Goal: Transaction & Acquisition: Purchase product/service

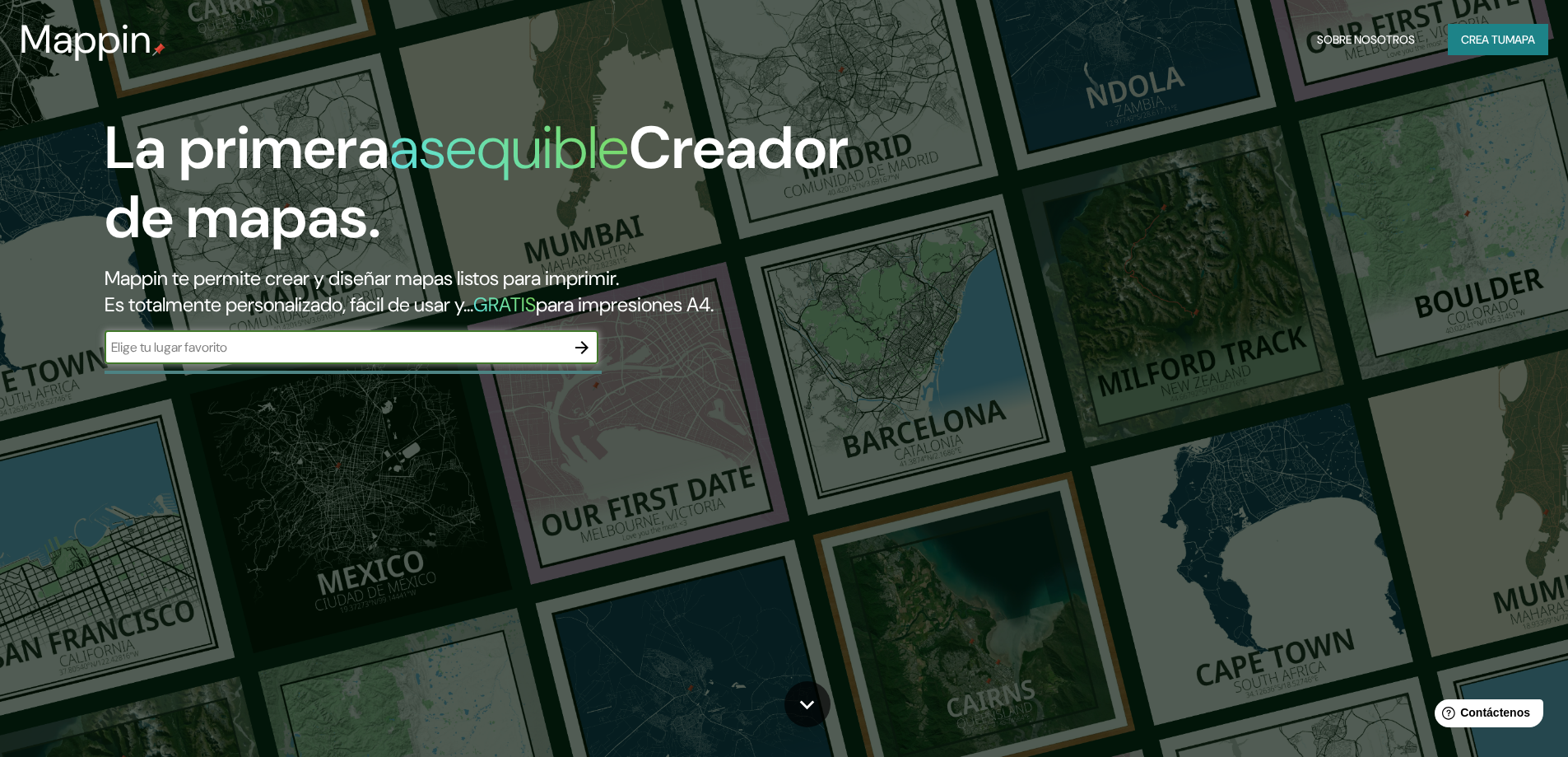
click at [474, 349] on input "text" at bounding box center [336, 347] width 461 height 19
type input "santiago"
click at [587, 348] on icon "button" at bounding box center [581, 347] width 13 height 13
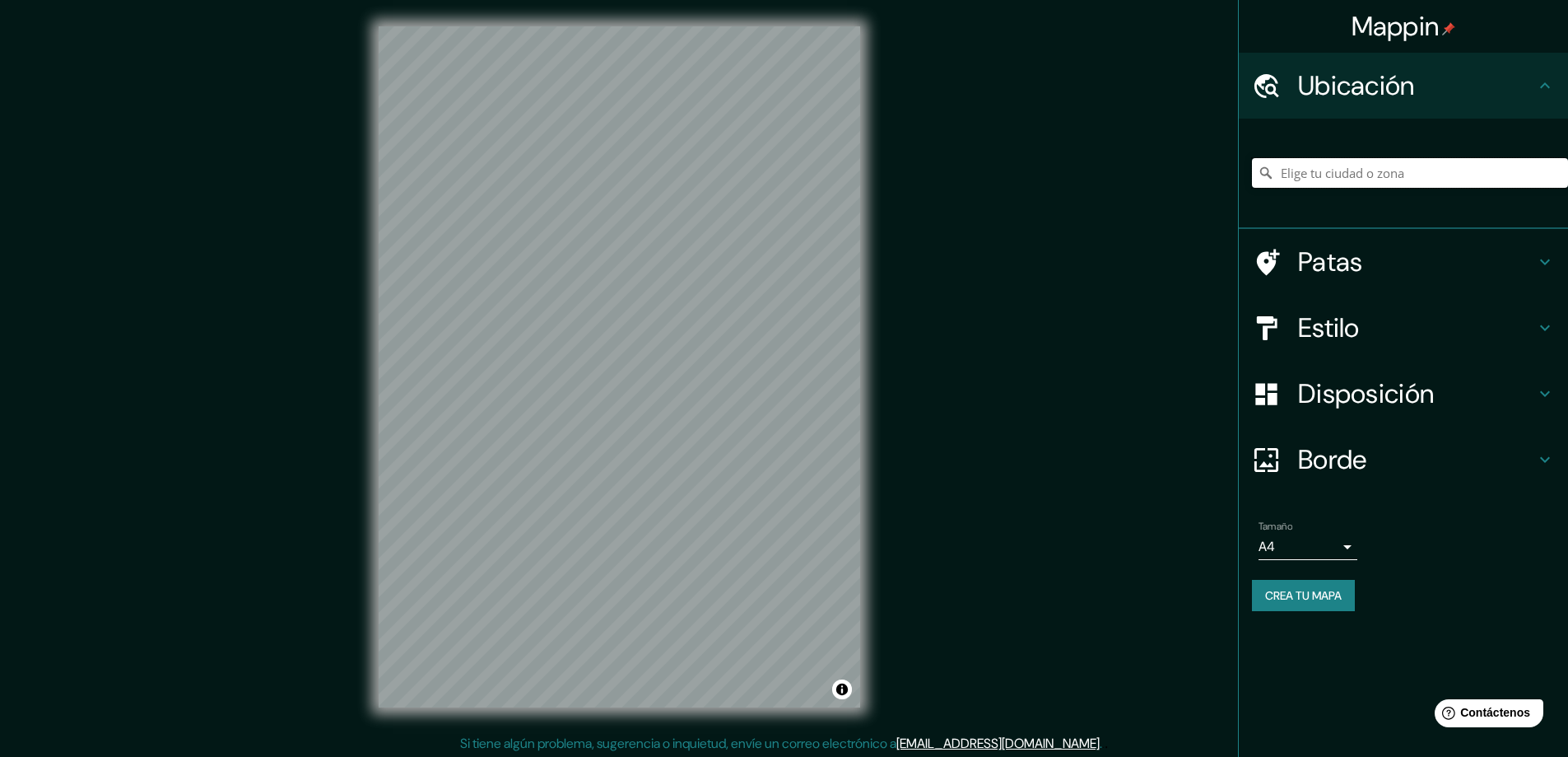
click at [1298, 177] on input "Elige tu ciudad o zona" at bounding box center [1410, 173] width 316 height 29
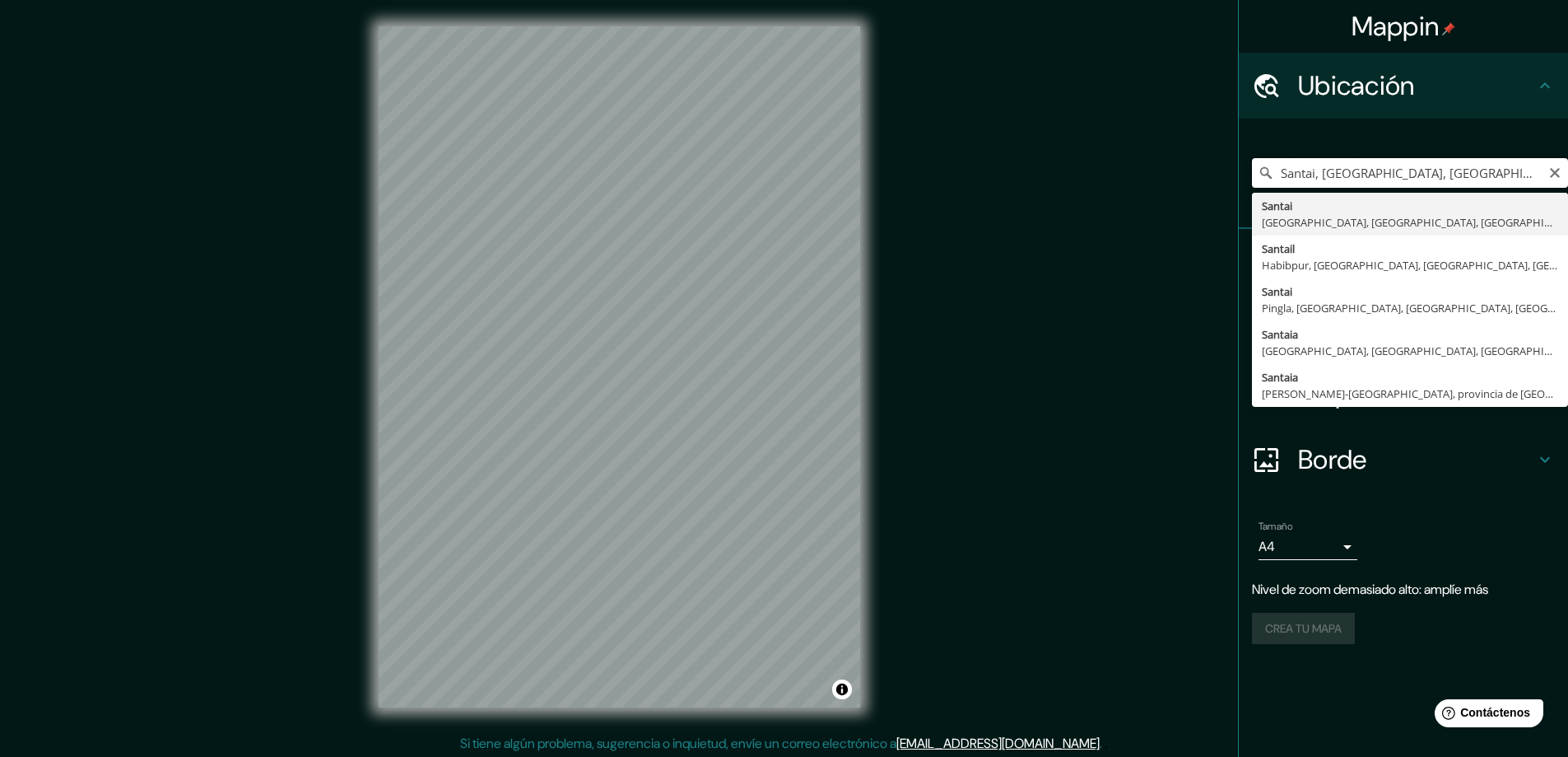
click at [1385, 180] on input "Santai, [GEOGRAPHIC_DATA], [GEOGRAPHIC_DATA], [GEOGRAPHIC_DATA]" at bounding box center [1410, 173] width 316 height 29
type input "Santai, [GEOGRAPHIC_DATA], [GEOGRAPHIC_DATA], [GEOGRAPHIC_DATA]"
click at [1558, 168] on icon "Claro" at bounding box center [1554, 172] width 13 height 13
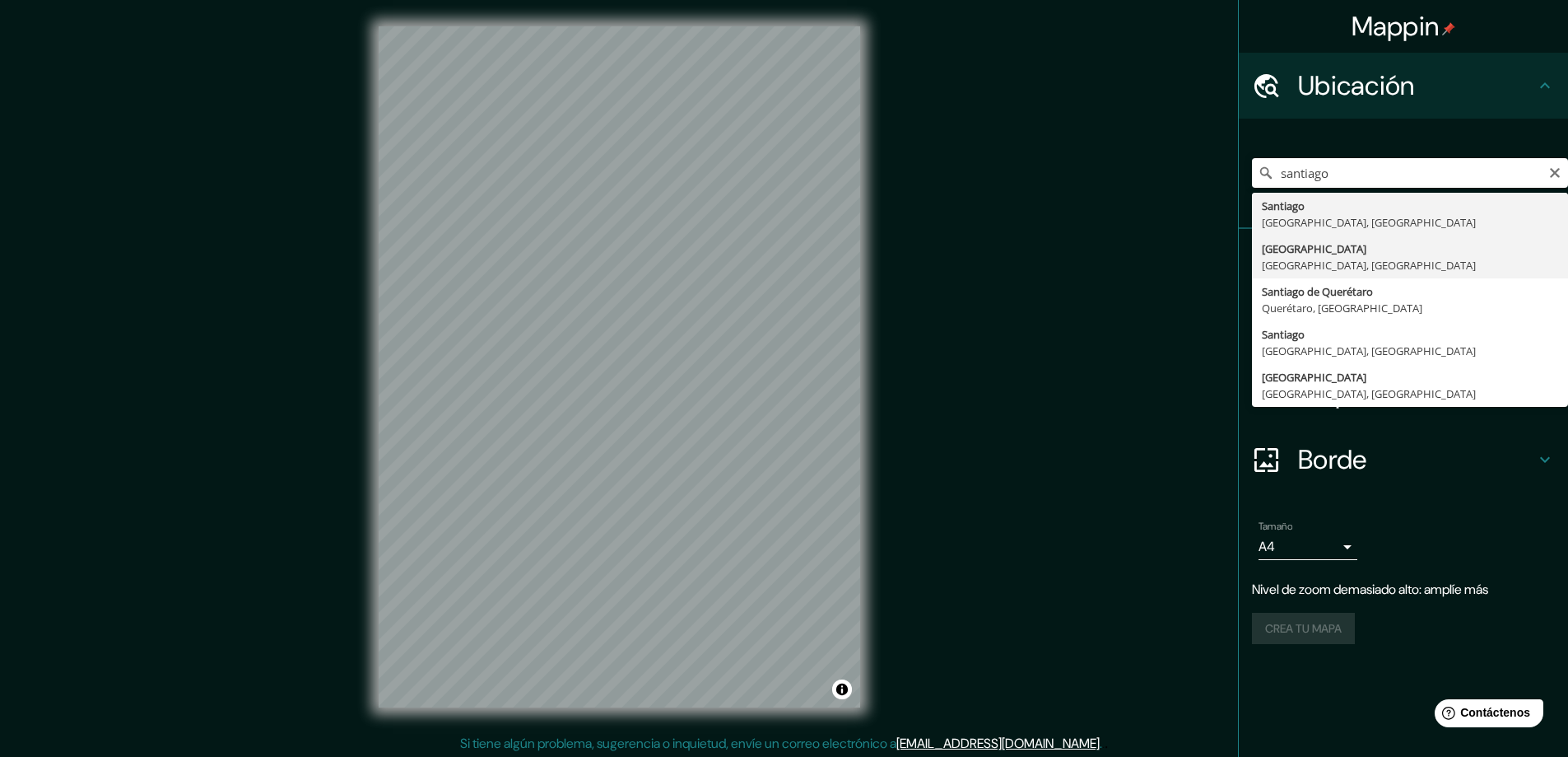
type input "[GEOGRAPHIC_DATA], [GEOGRAPHIC_DATA], [GEOGRAPHIC_DATA]"
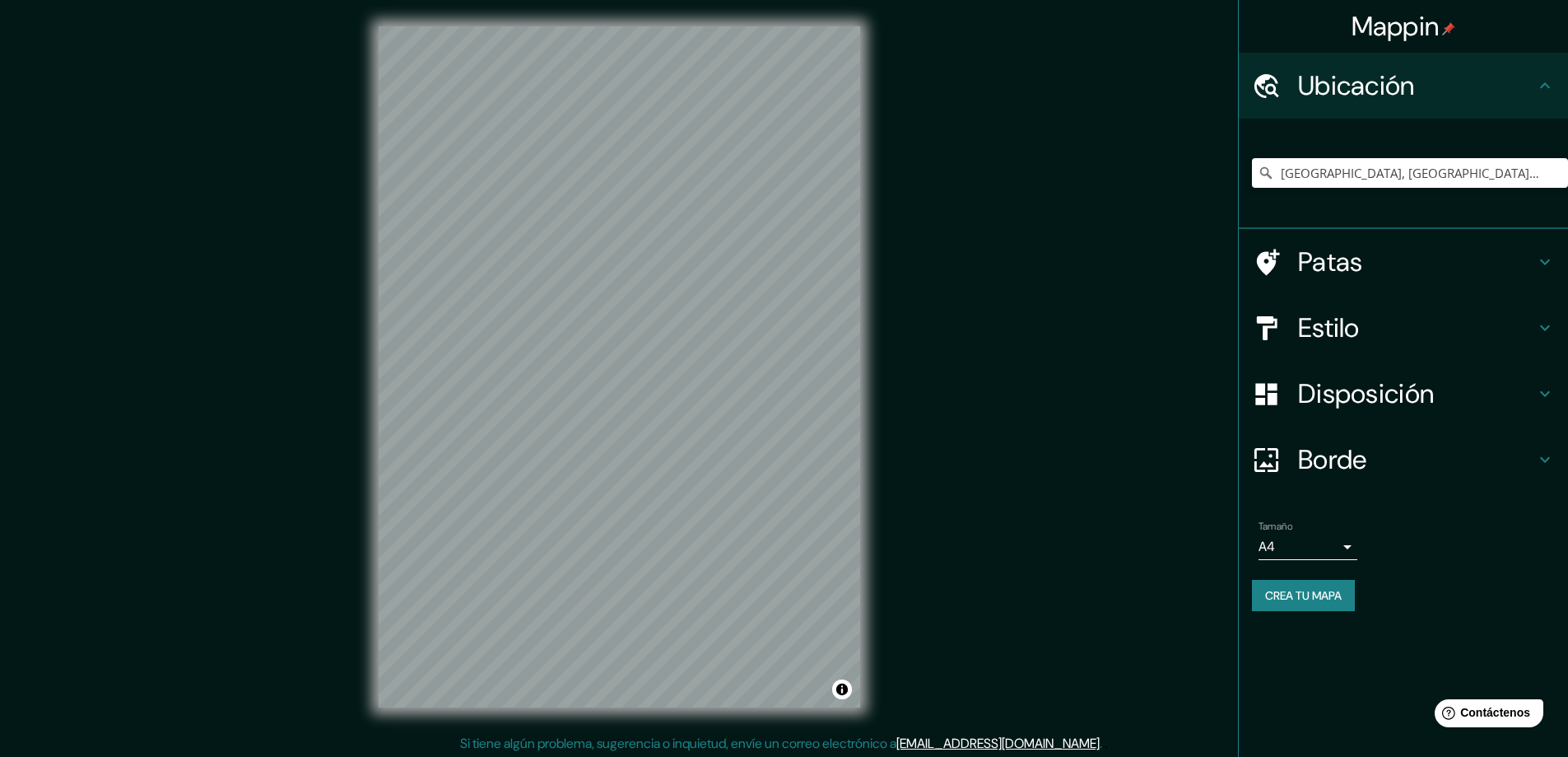
click at [903, 520] on div "Mappin Ubicación [GEOGRAPHIC_DATA], [GEOGRAPHIC_DATA], [GEOGRAPHIC_DATA] Patas …" at bounding box center [784, 380] width 1568 height 760
click at [339, 299] on div "Mappin Ubicación [GEOGRAPHIC_DATA], [GEOGRAPHIC_DATA], [GEOGRAPHIC_DATA] Patas …" at bounding box center [784, 380] width 1568 height 760
click at [1313, 539] on body "Mappin Ubicación [GEOGRAPHIC_DATA], [GEOGRAPHIC_DATA], [GEOGRAPHIC_DATA] Patas …" at bounding box center [784, 378] width 1568 height 757
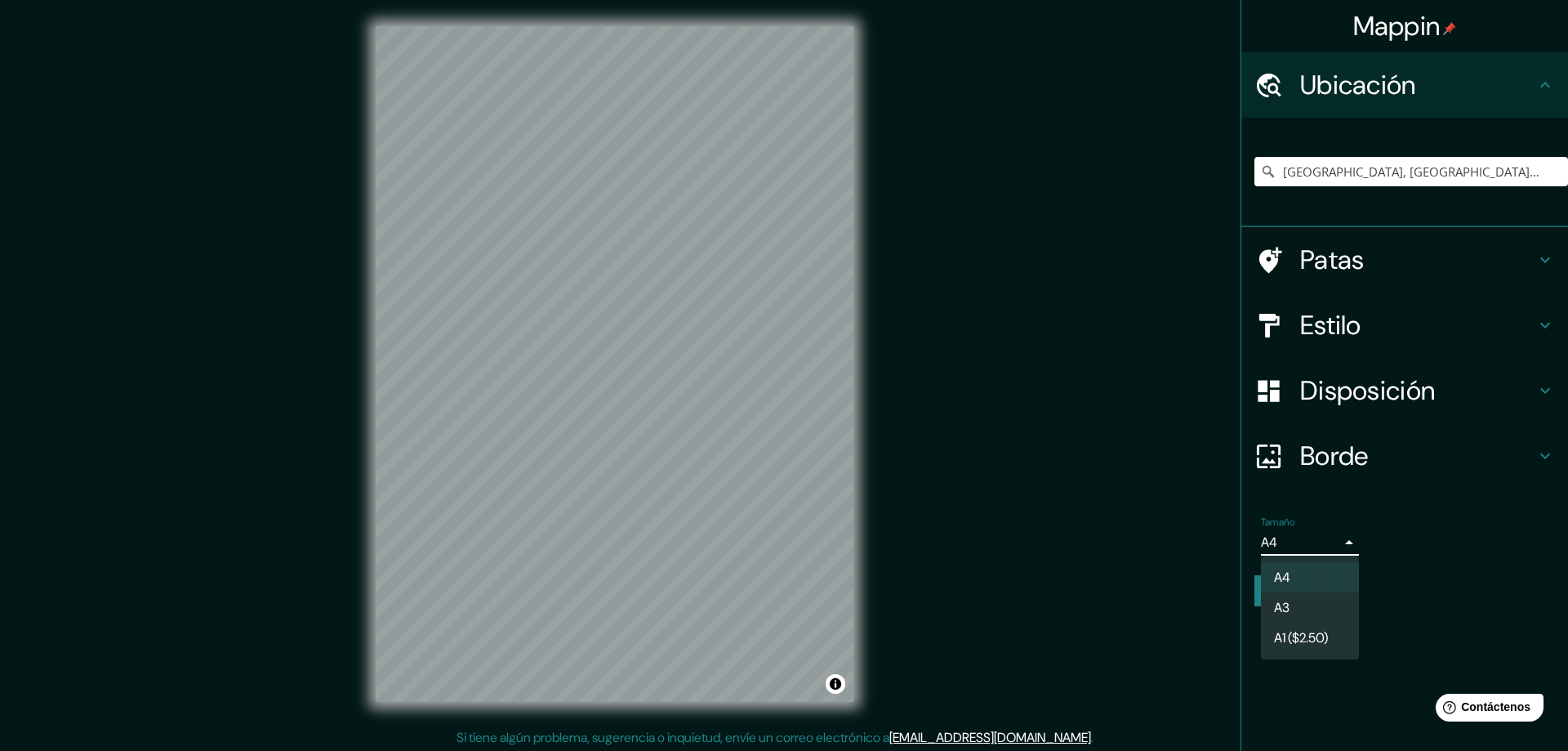
click at [1309, 596] on li "A3" at bounding box center [1310, 607] width 98 height 30
type input "a4"
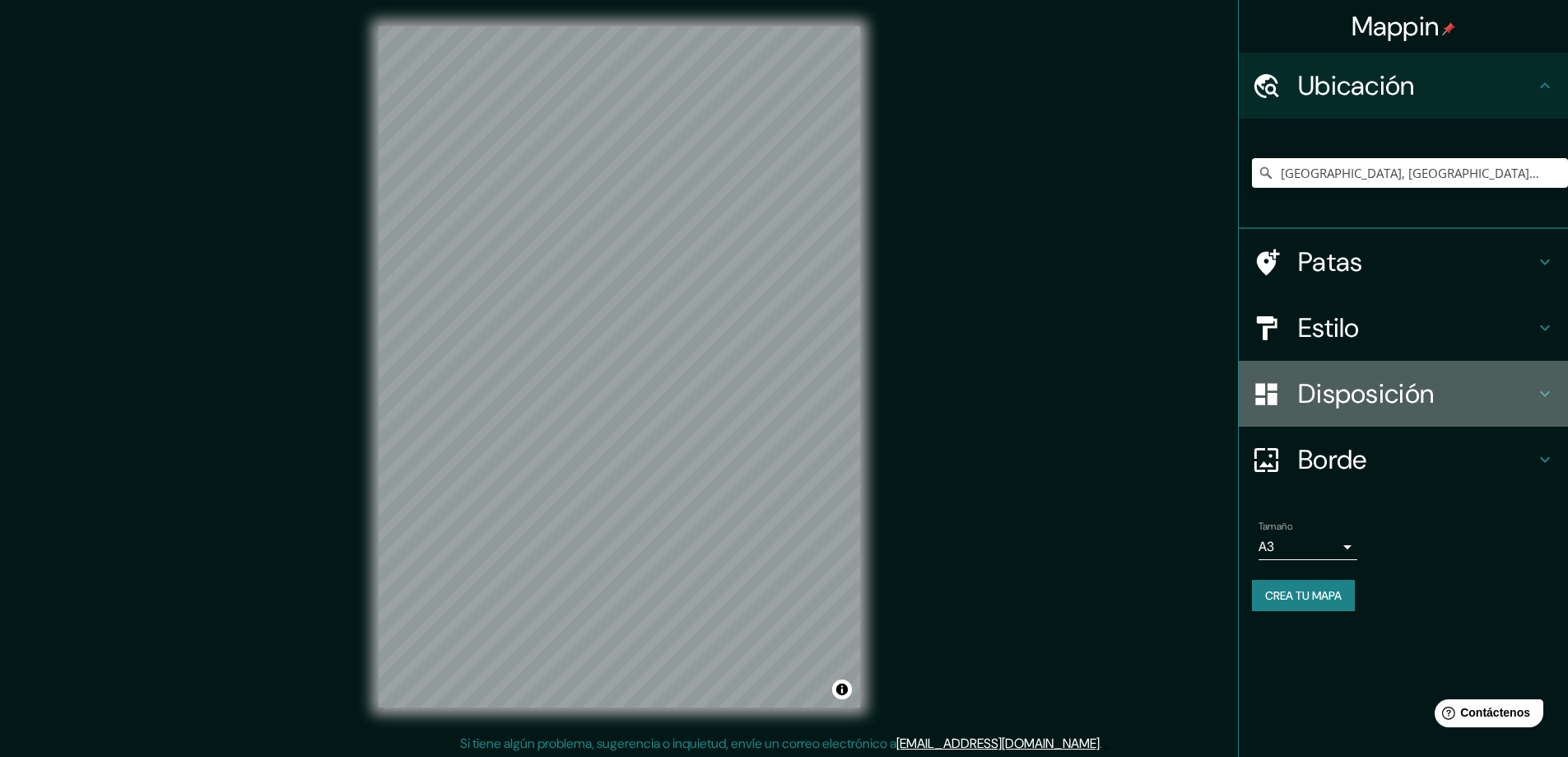
click at [1349, 385] on font "Disposición" at bounding box center [1366, 393] width 135 height 34
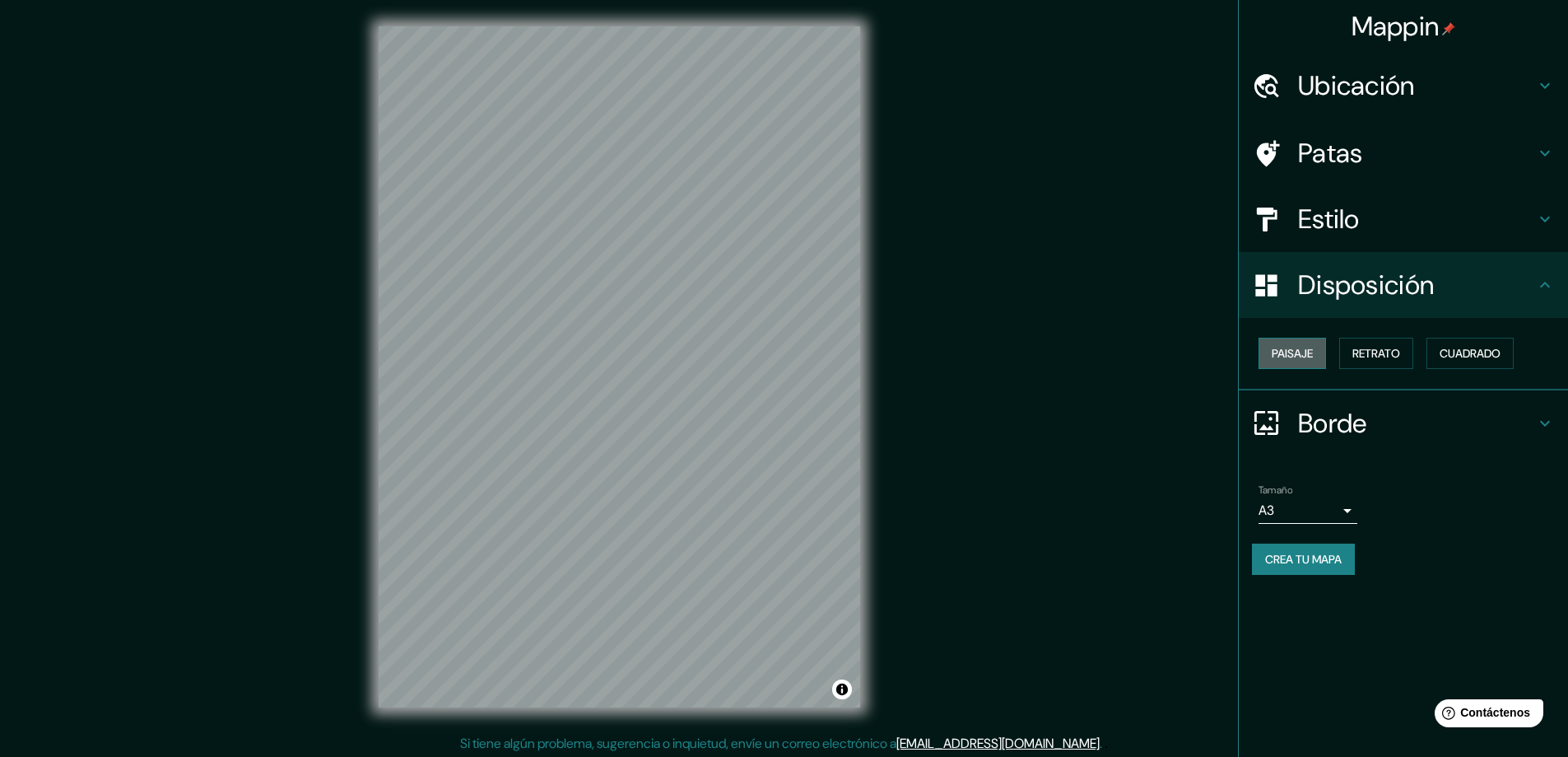
click at [1280, 353] on font "Paisaje" at bounding box center [1292, 352] width 41 height 15
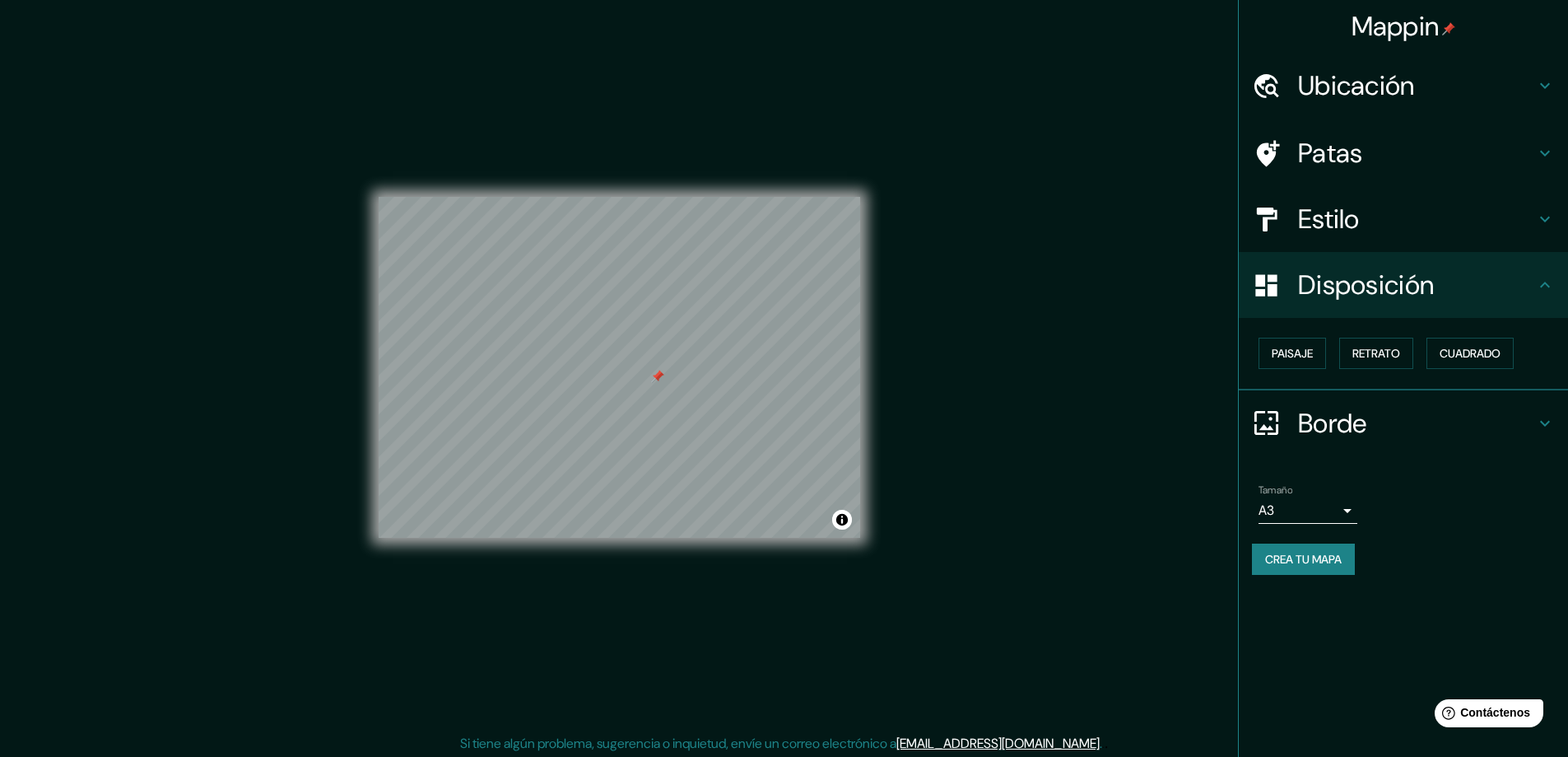
click at [1352, 147] on font "Patas" at bounding box center [1331, 152] width 65 height 34
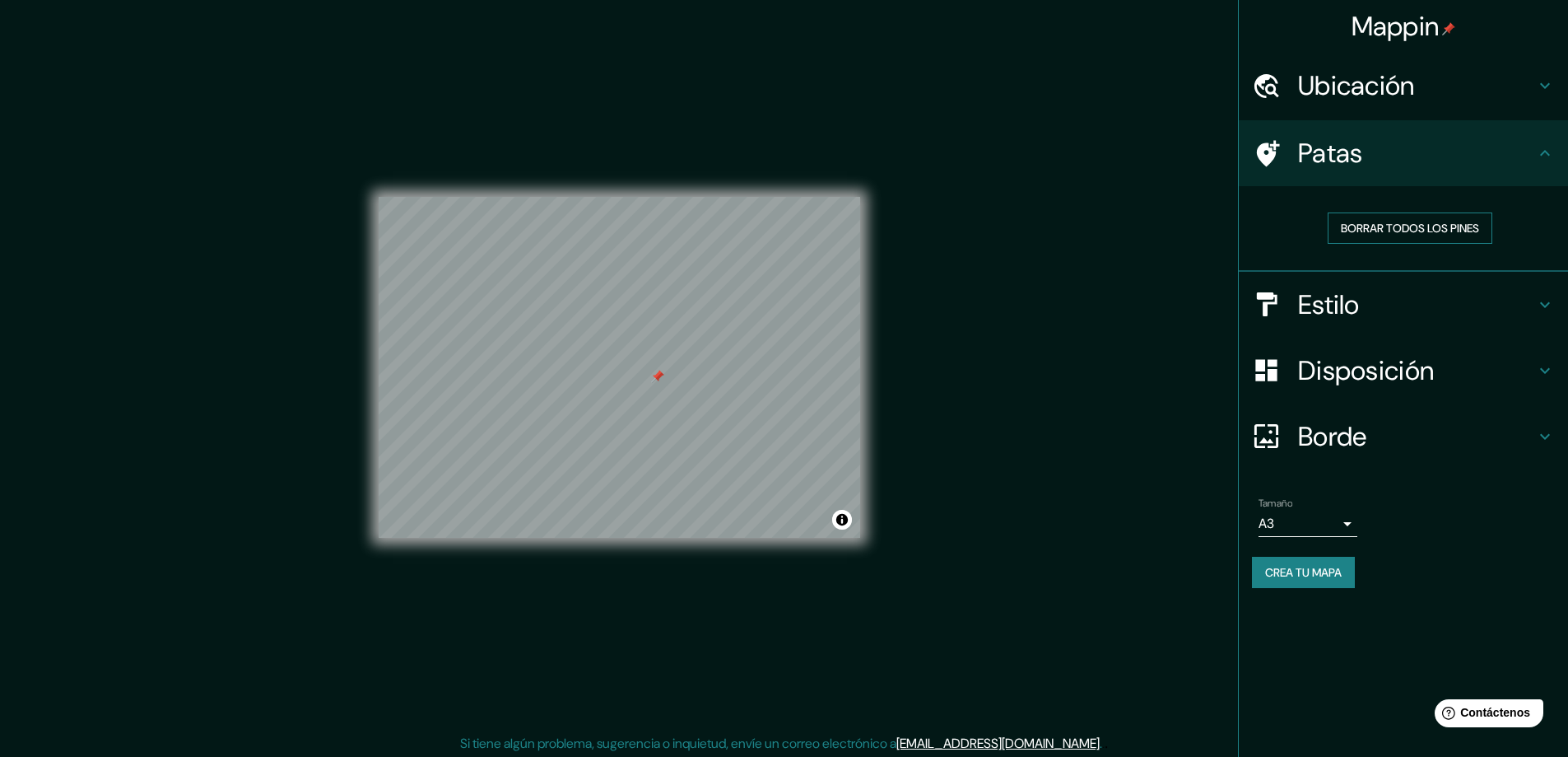
click at [1381, 237] on font "Borrar todos los pines" at bounding box center [1409, 228] width 138 height 22
